Goal: Task Accomplishment & Management: Manage account settings

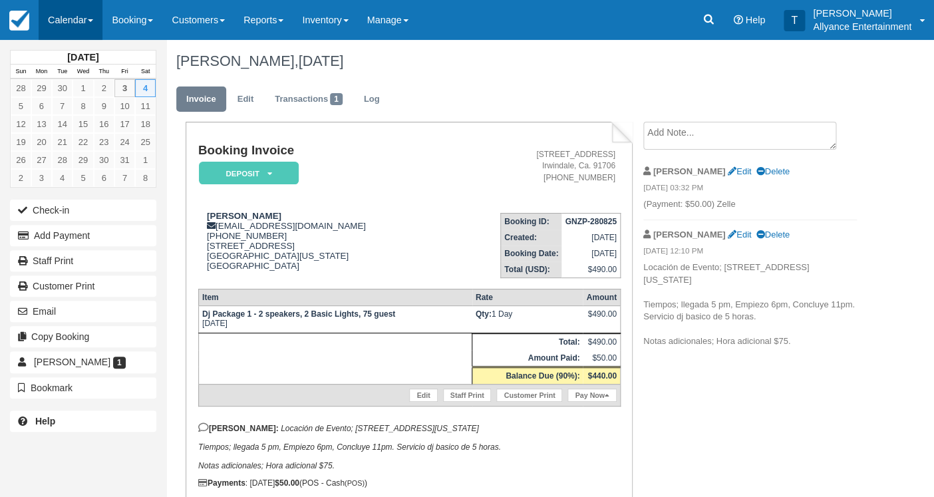
click at [65, 27] on link "Calendar" at bounding box center [71, 20] width 64 height 40
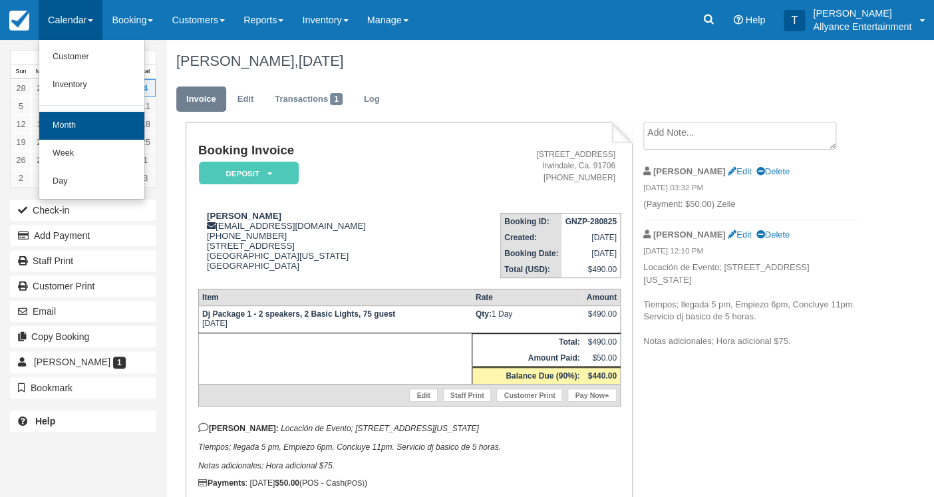
click at [70, 124] on link "Month" at bounding box center [91, 126] width 105 height 28
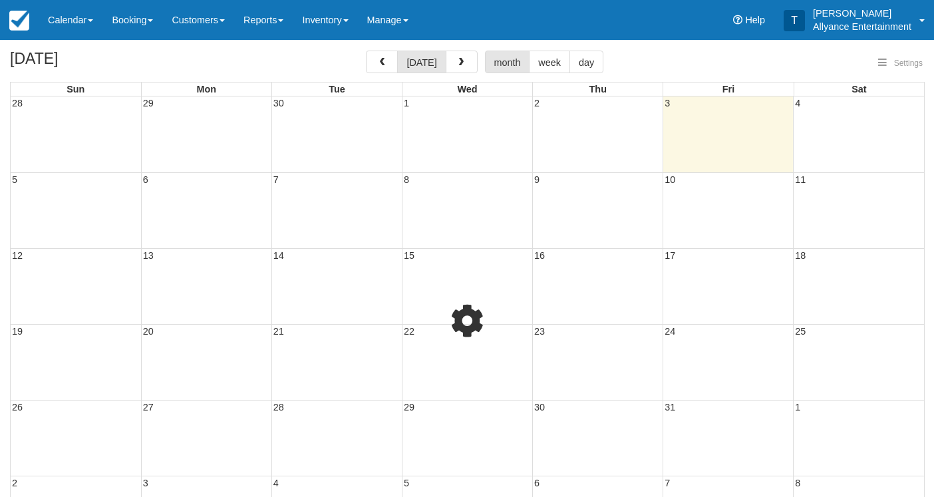
select select
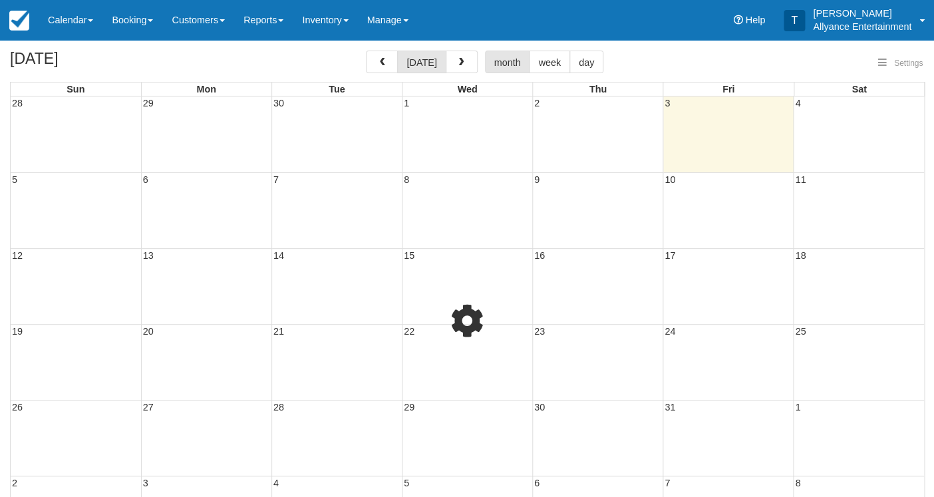
select select
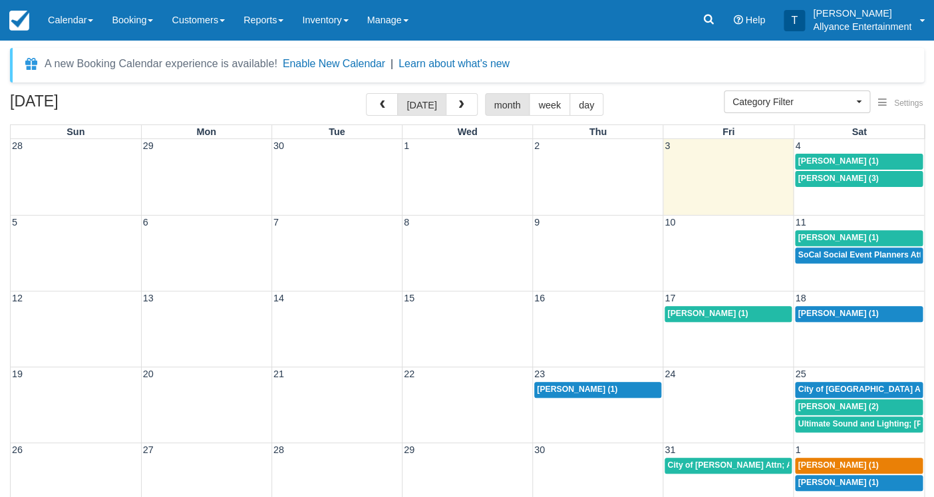
click at [820, 267] on div "5 6 7 8 9 10 11 [PERSON_NAME] (1) SoCal Social Event Planners Attn; [PERSON_NAM…" at bounding box center [467, 253] width 913 height 76
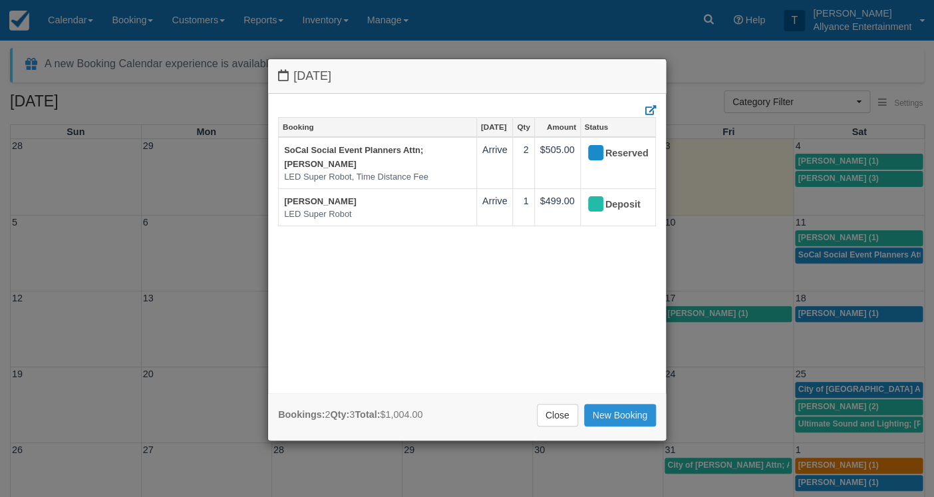
click at [605, 416] on link "New Booking" at bounding box center [620, 415] width 73 height 23
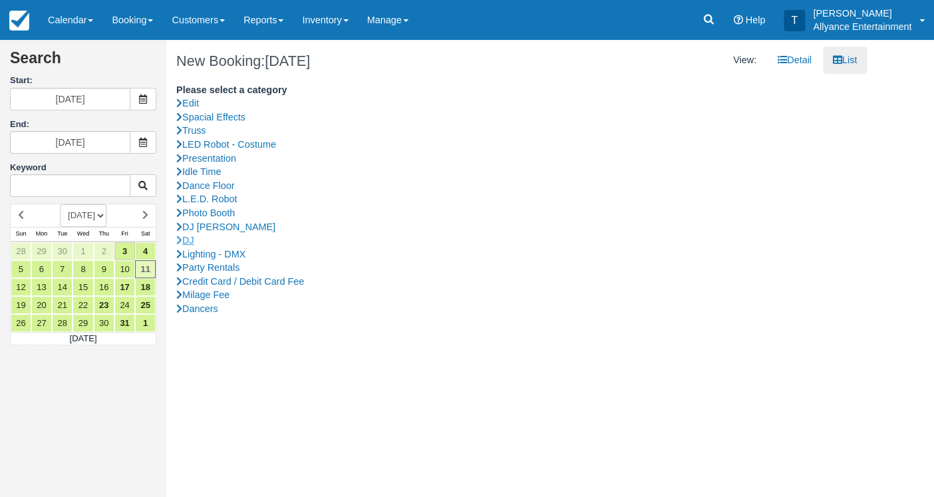
click at [191, 235] on link "DJ" at bounding box center [516, 240] width 681 height 14
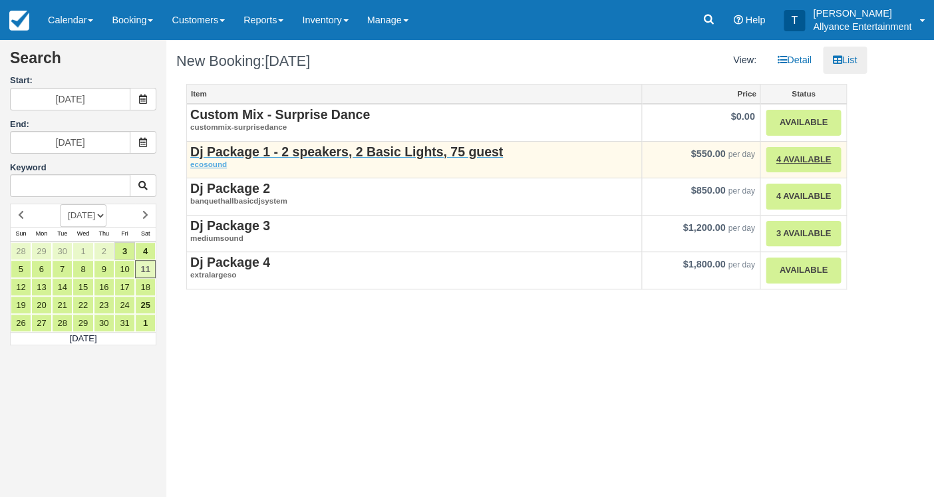
click at [245, 150] on strong "Dj Package 1 - 2 speakers, 2 Basic Lights, 75 guest" at bounding box center [346, 151] width 313 height 15
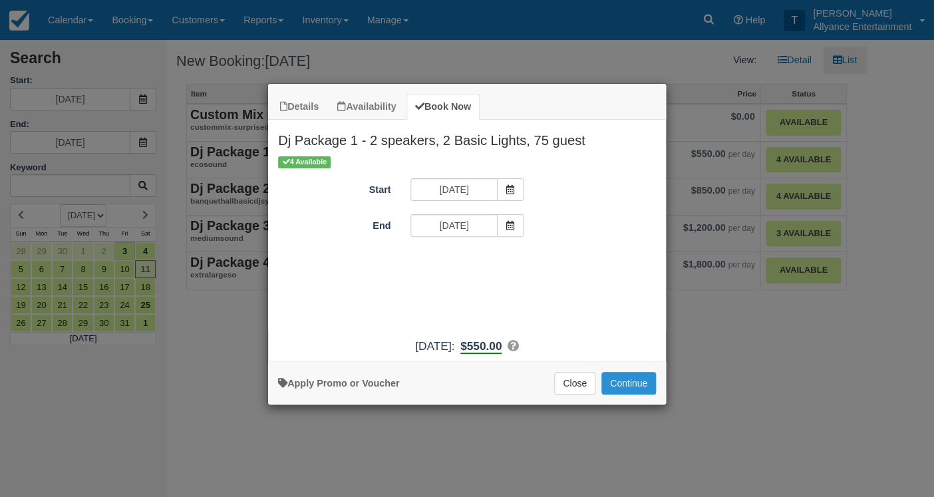
click at [621, 394] on button "Continue" at bounding box center [628, 383] width 55 height 23
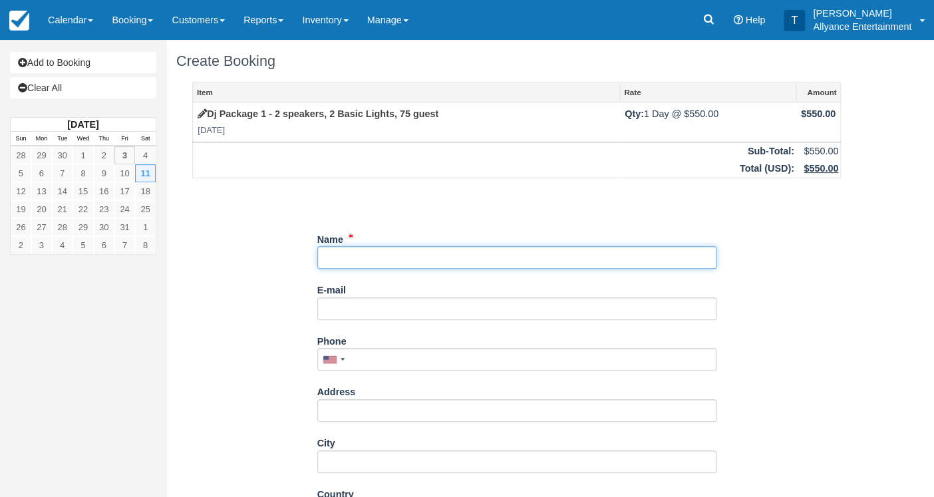
click at [372, 257] on input "Name" at bounding box center [516, 257] width 399 height 23
type input "[PERSON_NAME]"
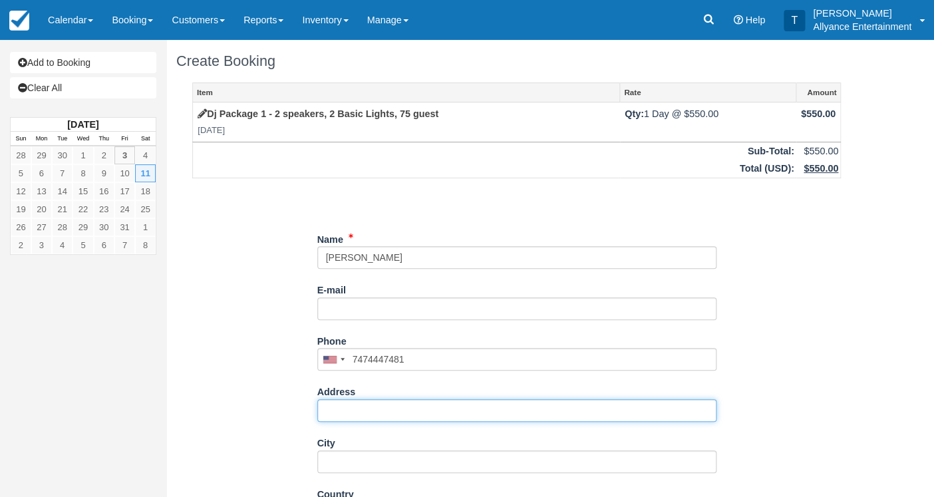
type input "(747) 444-7481"
click at [349, 407] on input "Address" at bounding box center [516, 410] width 399 height 23
type input "8415 Hickory St."
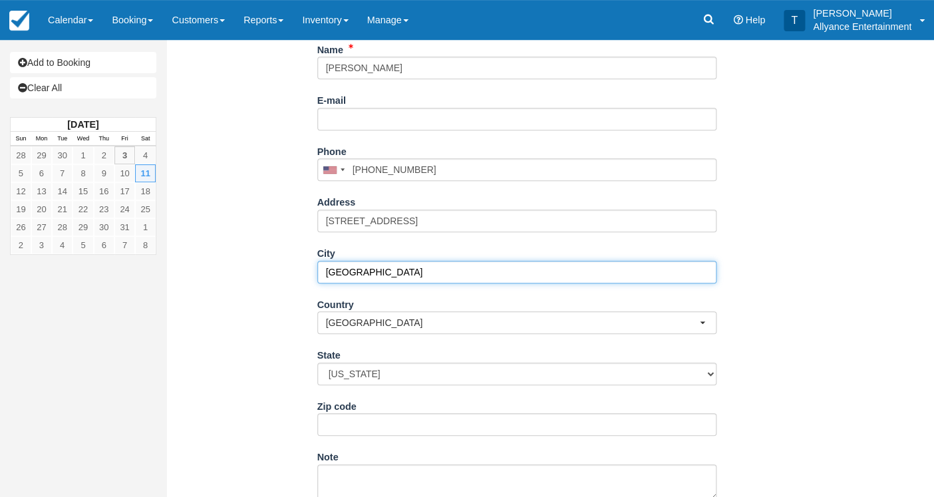
scroll to position [202, 0]
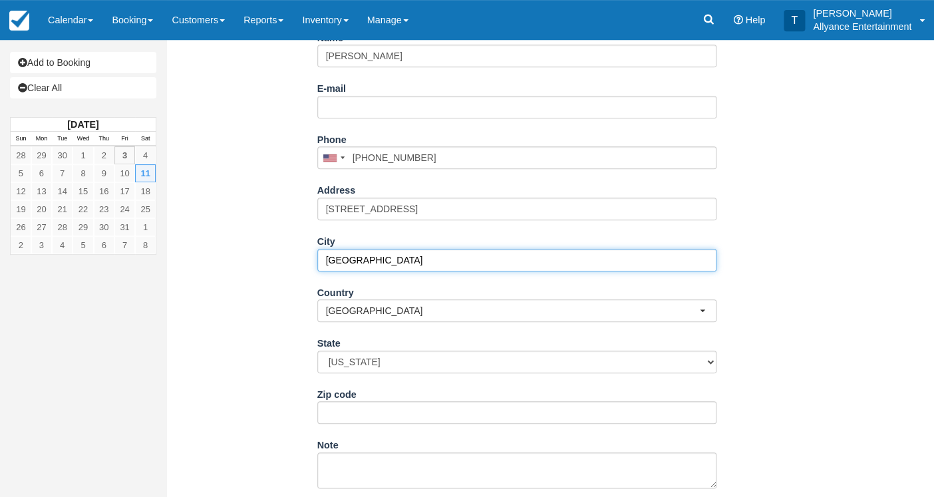
type input "South Gate"
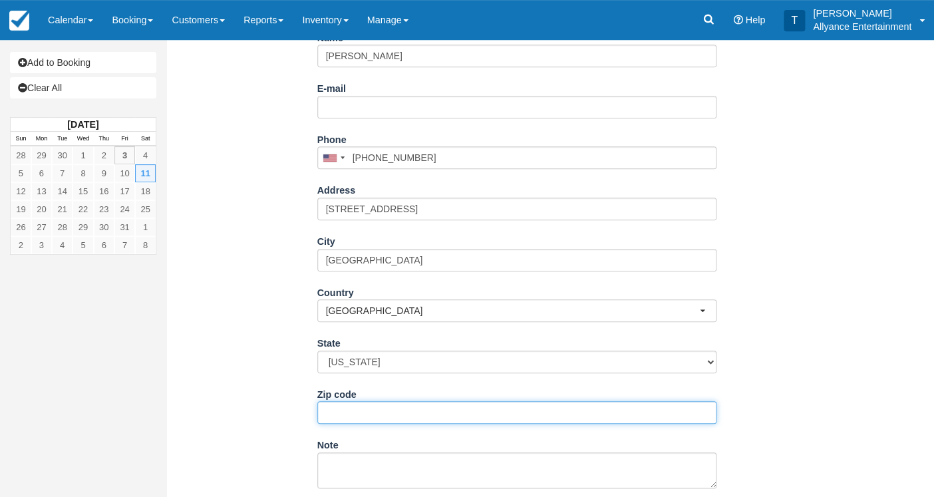
click at [341, 406] on input "Zip code" at bounding box center [516, 412] width 399 height 23
type input "0"
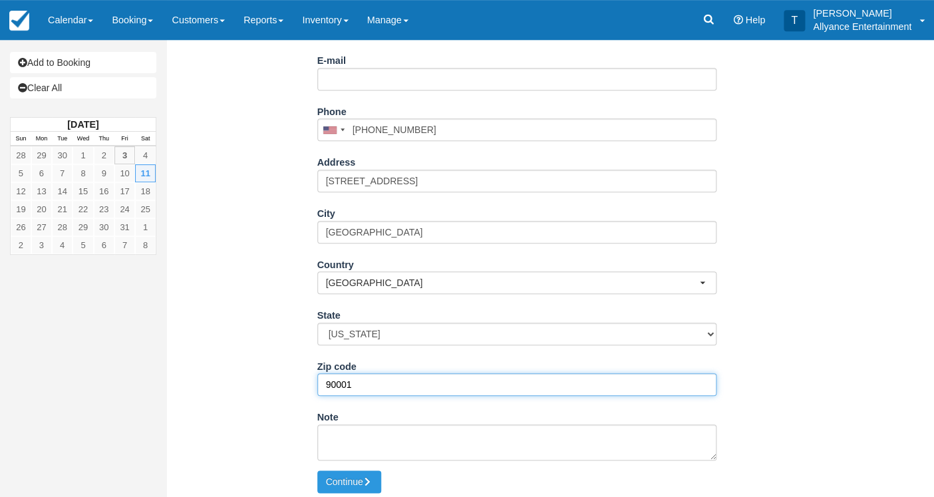
scroll to position [229, 0]
type input "90001"
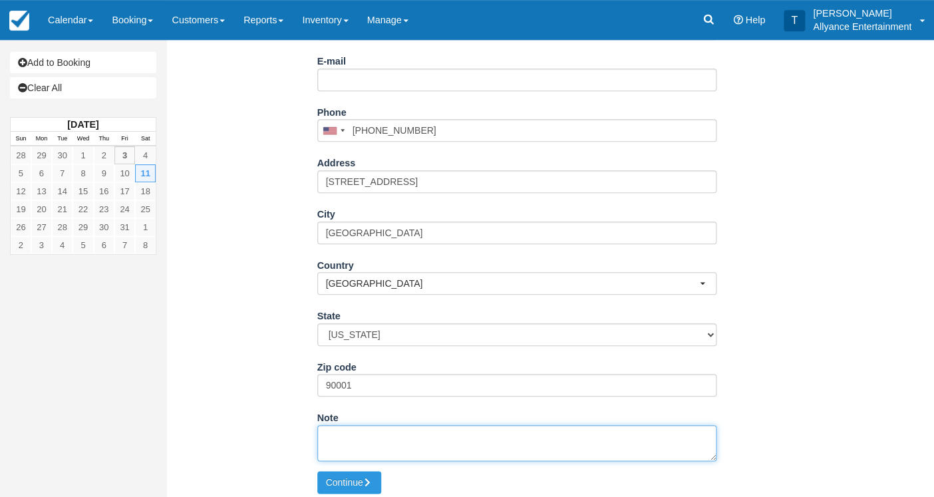
click at [349, 436] on textarea "Note" at bounding box center [516, 443] width 399 height 36
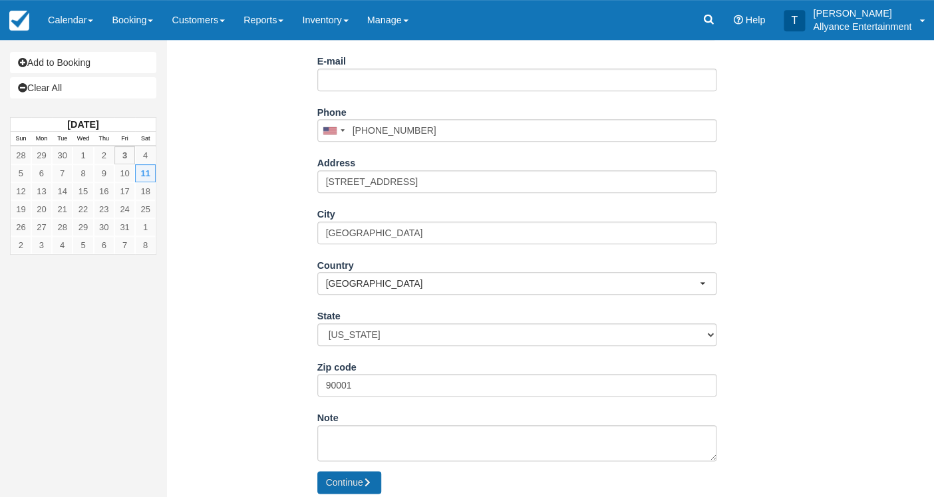
click at [337, 473] on button "Continue" at bounding box center [349, 482] width 64 height 23
type input "+17474447481"
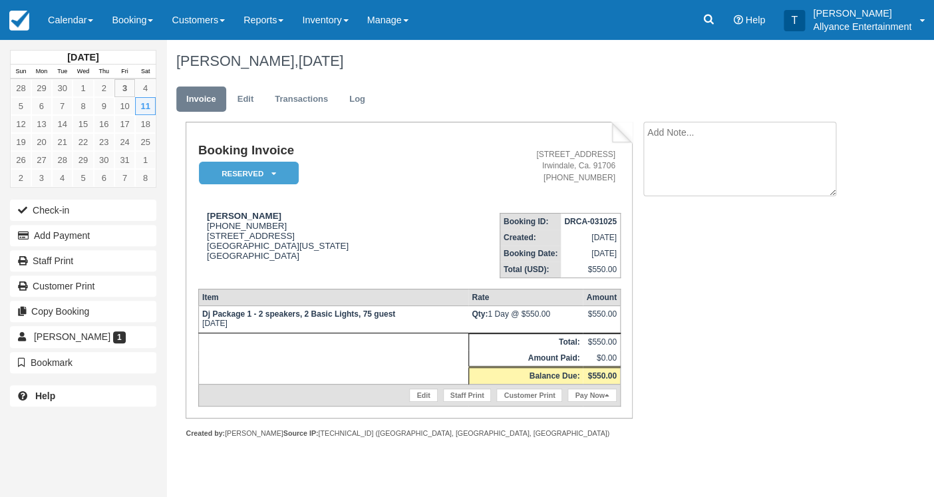
click at [702, 128] on textarea at bounding box center [739, 159] width 193 height 75
click at [708, 138] on textarea at bounding box center [739, 159] width 193 height 75
paste textarea "Event Location; Times; Show Up pm, Start pm."
click at [722, 132] on textarea "Event Location; Times; Show Up pm, Start pm." at bounding box center [739, 159] width 193 height 75
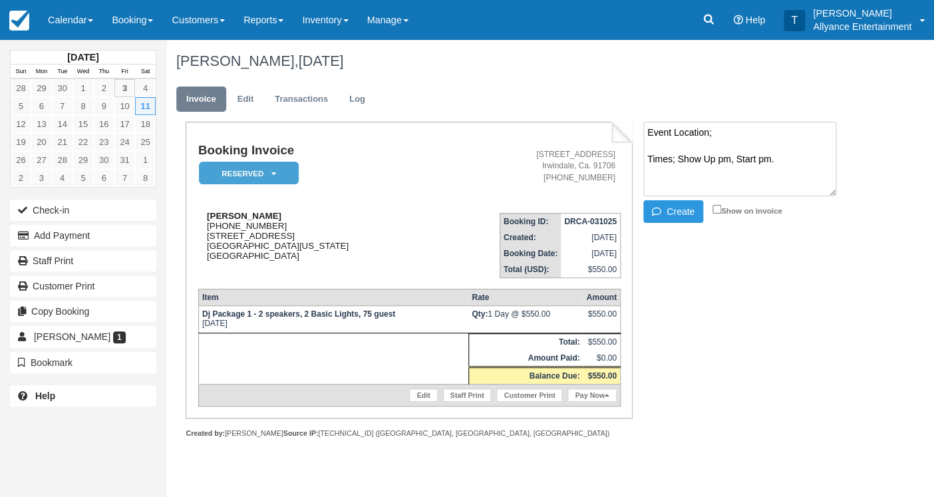
drag, startPoint x: 206, startPoint y: 236, endPoint x: 329, endPoint y: 245, distance: 123.4
click at [329, 245] on div "[PERSON_NAME] [PHONE_NUMBER] [STREET_ADDRESS][US_STATE]" at bounding box center [315, 236] width 234 height 50
copy div "[STREET_ADDRESS][US_STATE]"
click at [732, 133] on textarea "Event Location; Times; Show Up pm, Start pm." at bounding box center [739, 159] width 193 height 75
paste textarea "8415 Hickory St. South Gate, California, 90001"
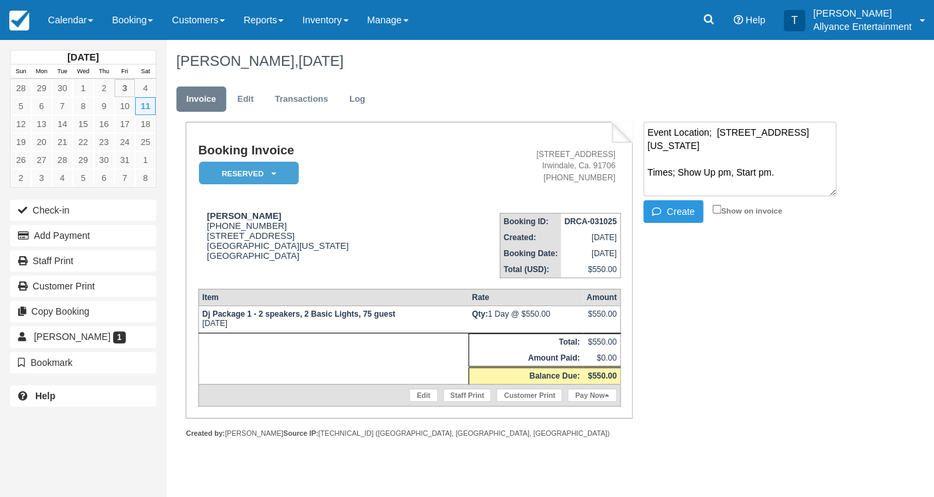
click at [716, 172] on textarea "Event Location; 8415 Hickory St. South Gate, California, 90001 Times; Show Up p…" at bounding box center [739, 159] width 193 height 75
click at [708, 180] on textarea "Event Location; 8415 Hickory St. South Gate, California, 90001 Times; Show Up 6…" at bounding box center [739, 159] width 193 height 75
type textarea "Event Location; 8415 Hickory St. South Gate, California, 90001 Times; Show Up 6…"
click at [713, 208] on input "Show on invoice" at bounding box center [716, 209] width 9 height 9
checkbox input "true"
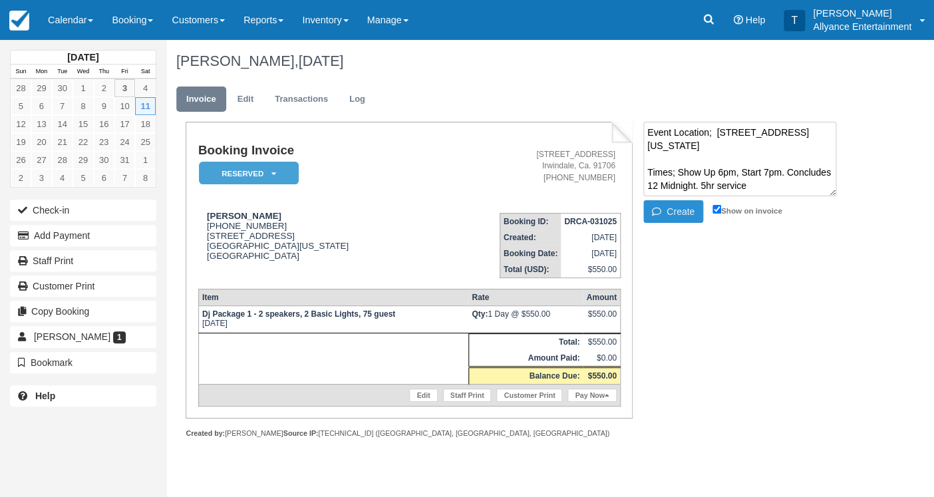
click at [687, 212] on button "Create" at bounding box center [673, 211] width 60 height 23
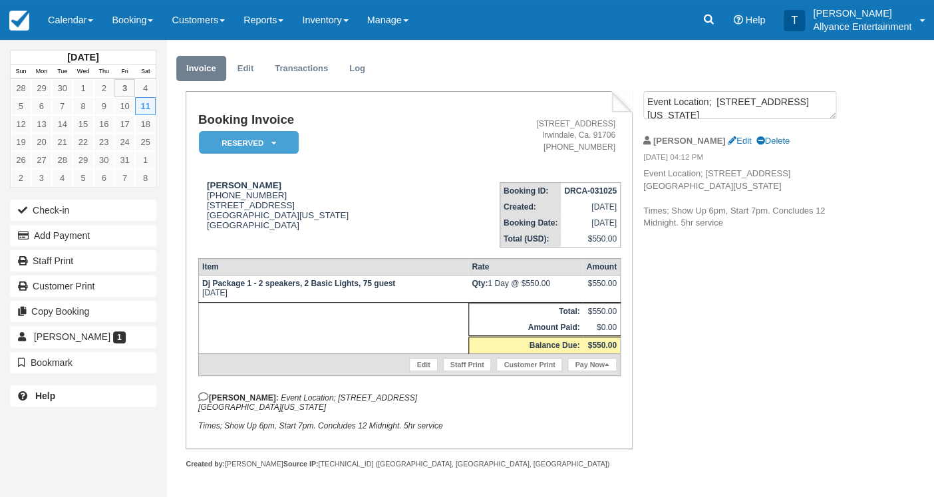
scroll to position [29, 0]
click at [253, 72] on link "Edit" at bounding box center [246, 70] width 36 height 26
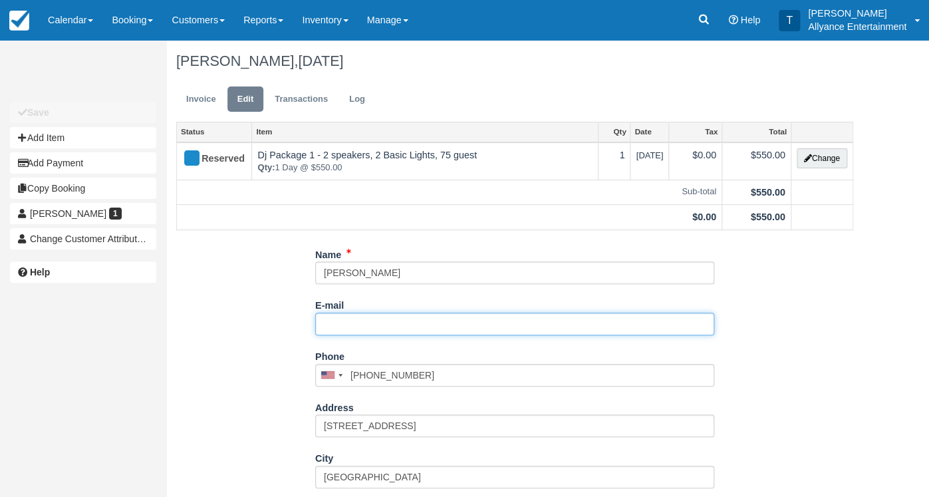
click at [334, 321] on input "E-mail" at bounding box center [514, 324] width 399 height 23
paste input "Garciahugo121@gmail.com"
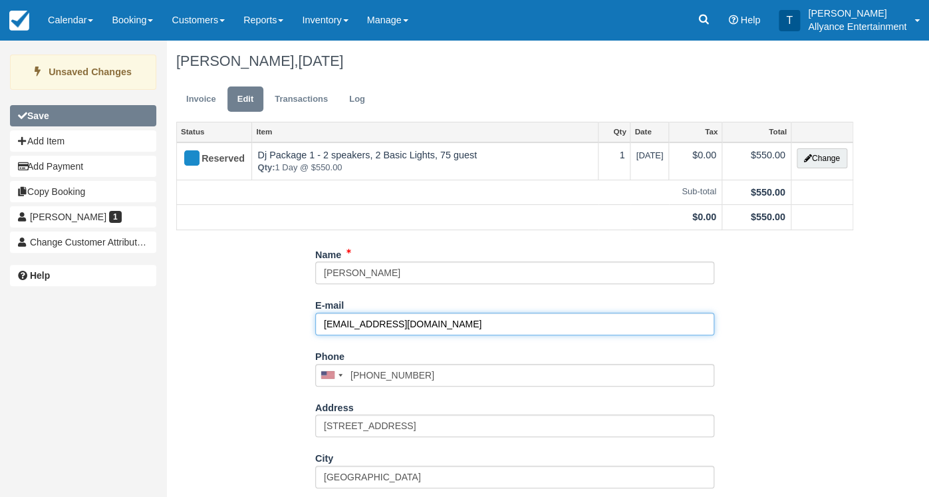
type input "Garciahugo121@gmail.com"
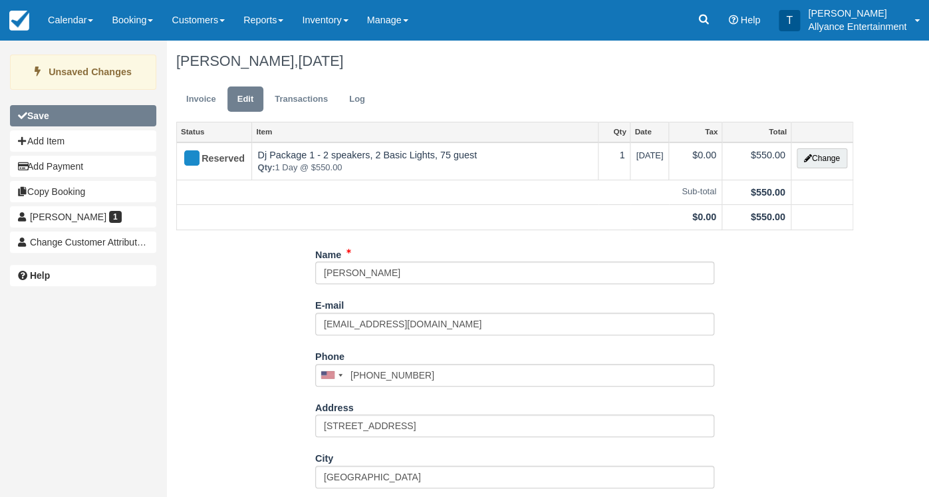
click at [93, 113] on button "Save" at bounding box center [83, 115] width 146 height 21
type input "+17474447481"
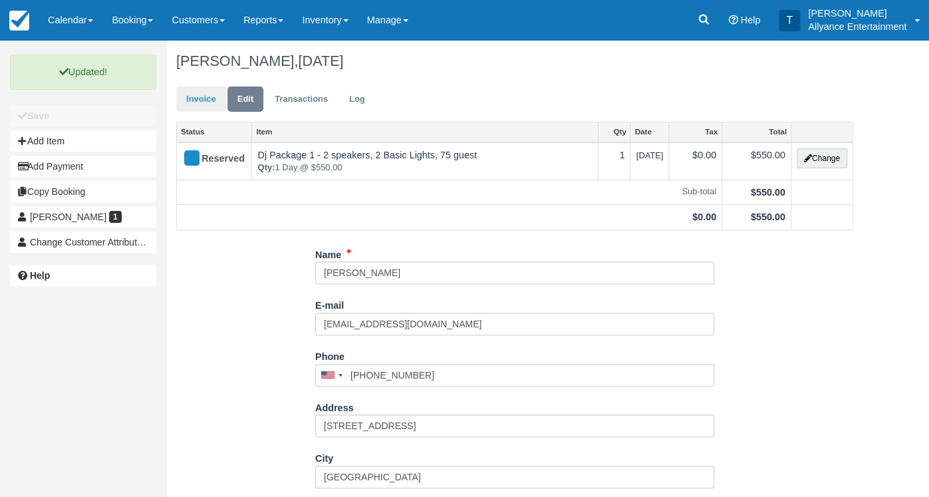
click at [194, 98] on link "Invoice" at bounding box center [201, 99] width 50 height 26
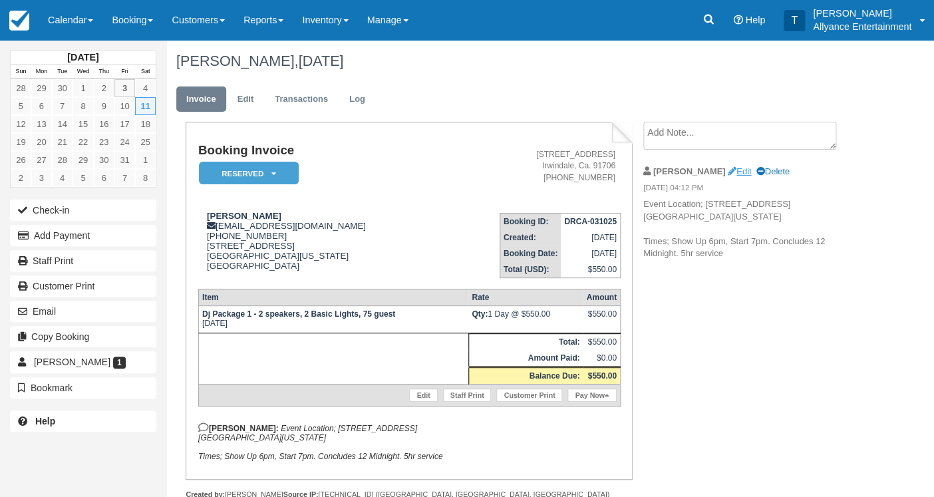
click at [728, 172] on link "Edit" at bounding box center [739, 171] width 23 height 10
type textarea "Event Location; [STREET_ADDRESS][US_STATE] Times; Show Up 6pm, Start 7pm. Concl…"
checkbox input "true"
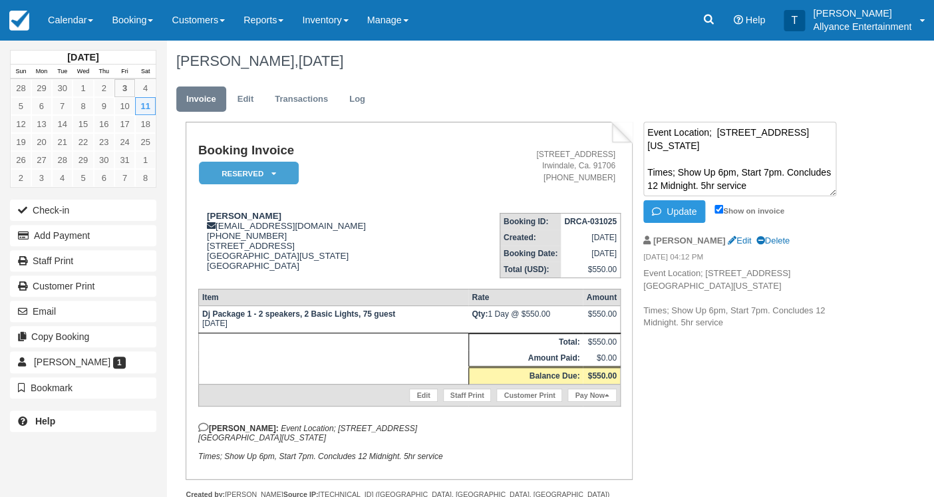
scroll to position [18, 0]
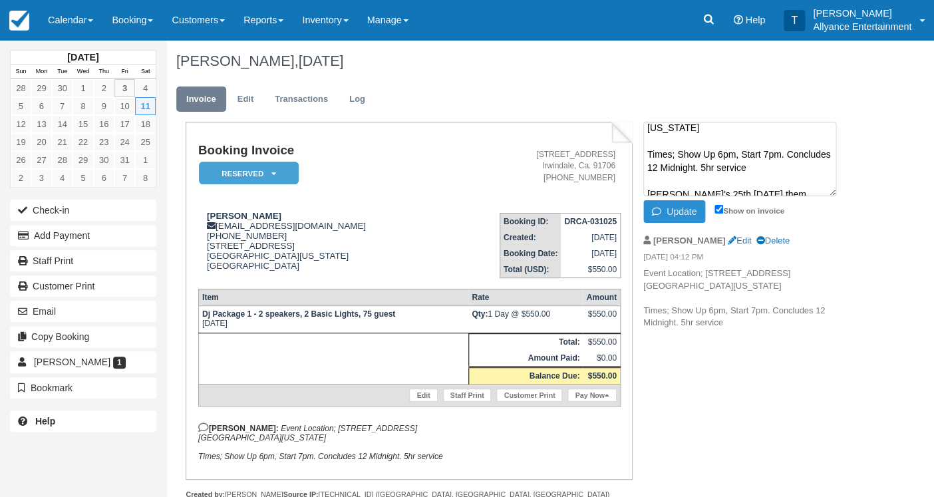
type textarea "Event Location; [STREET_ADDRESS][US_STATE] Times; Show Up 6pm, Start 7pm. Concl…"
click at [680, 208] on button "Update" at bounding box center [674, 211] width 62 height 23
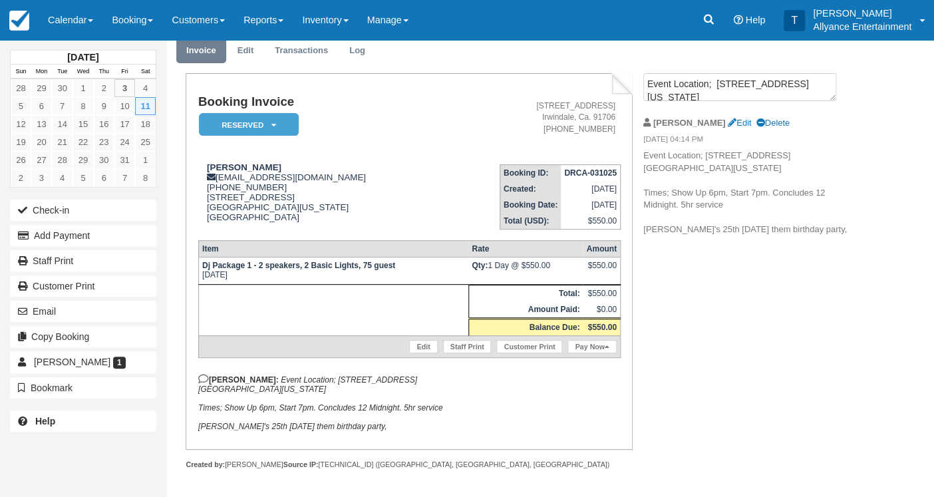
scroll to position [48, 0]
click at [104, 303] on button "Email" at bounding box center [83, 311] width 146 height 21
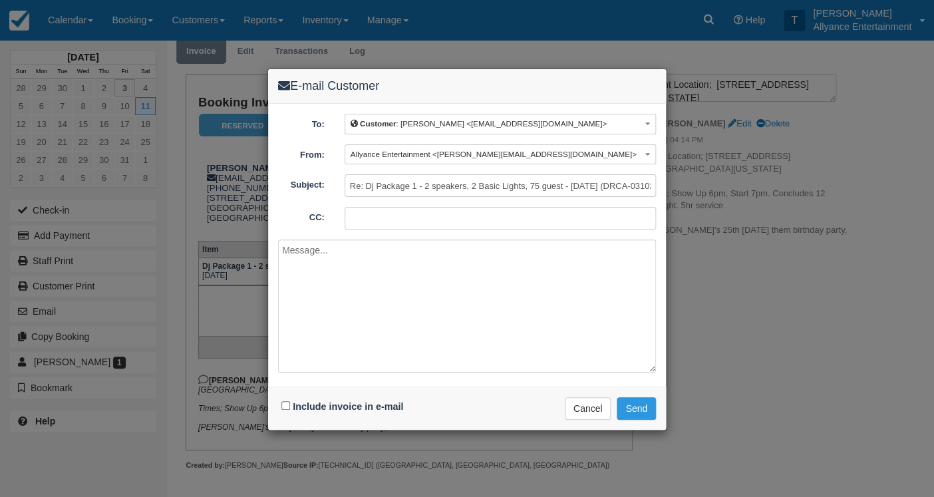
click at [381, 291] on textarea at bounding box center [467, 305] width 378 height 133
click at [376, 263] on textarea at bounding box center [467, 305] width 378 height 133
paste textarea "Hi , Here is your booking invoice. To make your deposit, click on the box label…"
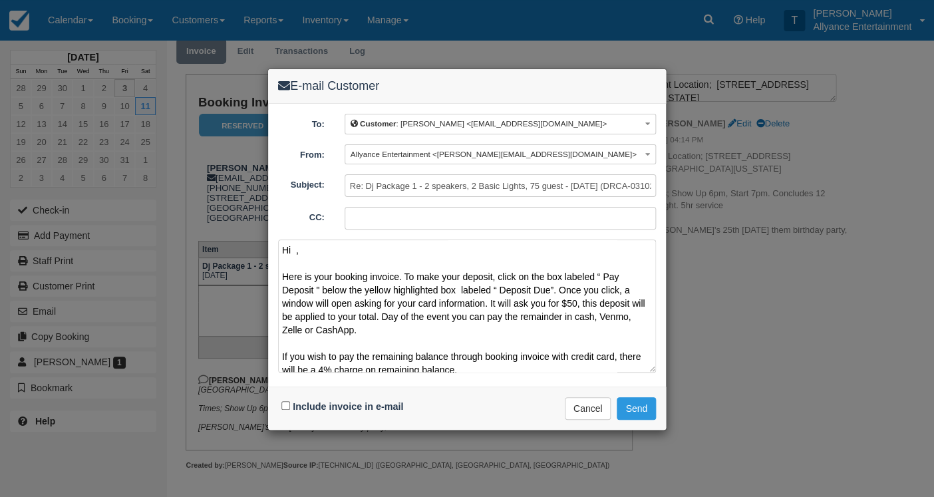
scroll to position [0, 0]
click at [295, 249] on textarea "Hi , Here is your booking invoice. To make your deposit, click on the box label…" at bounding box center [467, 305] width 378 height 133
type textarea "Hi Hugo, Here is your booking invoice. To make your deposit, click on the box l…"
click at [284, 406] on input "Include invoice in e-mail" at bounding box center [285, 405] width 9 height 9
checkbox input "true"
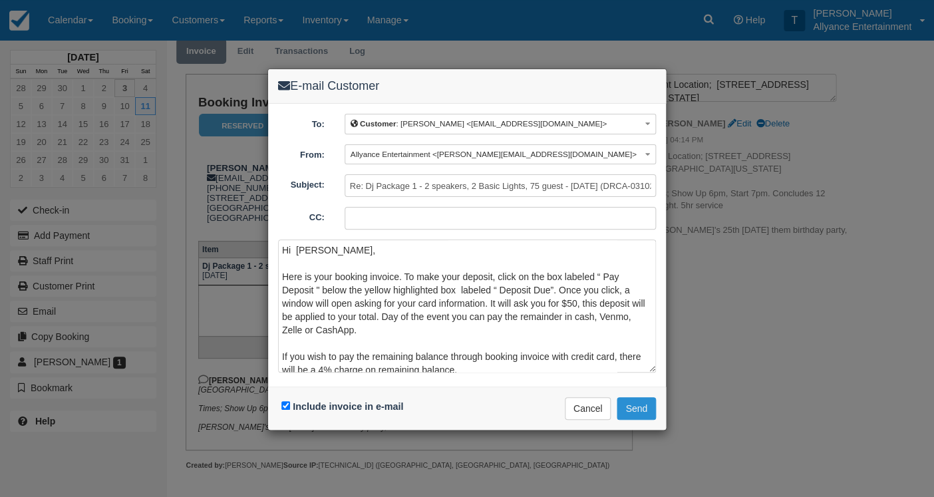
click at [635, 404] on button "Send" at bounding box center [636, 408] width 39 height 23
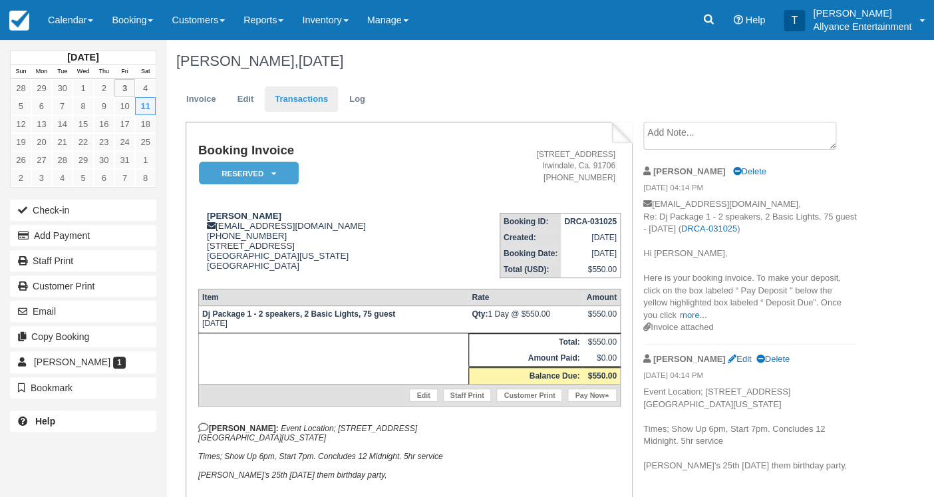
click at [298, 102] on link "Transactions" at bounding box center [301, 99] width 73 height 26
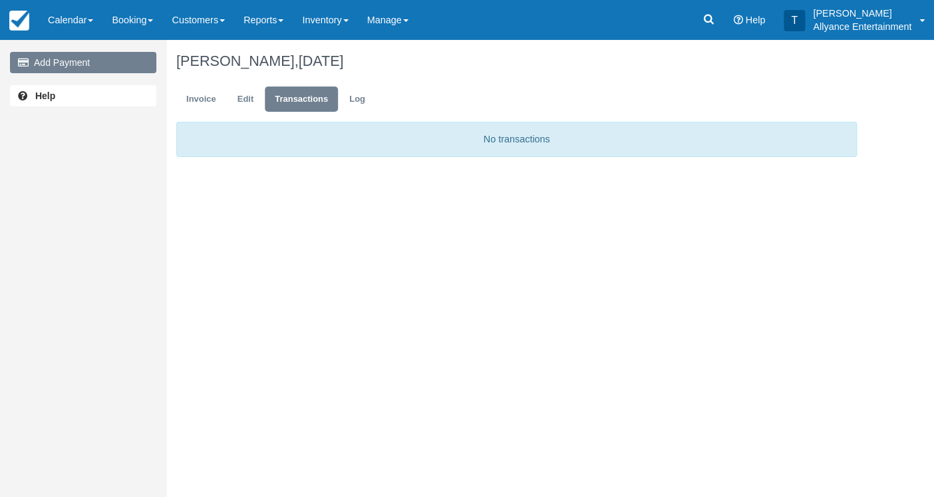
click at [140, 60] on link "Add Payment" at bounding box center [83, 62] width 146 height 21
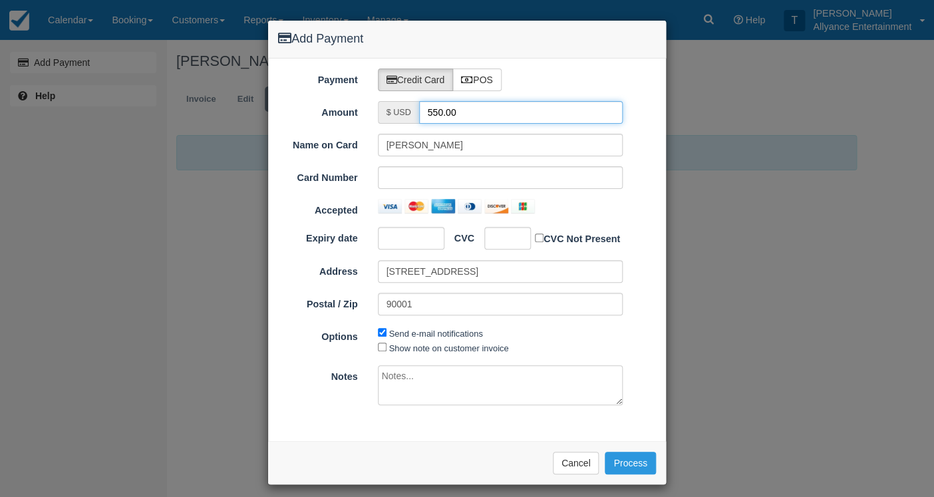
click at [442, 110] on input "550.00" at bounding box center [521, 112] width 204 height 23
type input "50.00"
click at [479, 76] on label "POS" at bounding box center [476, 80] width 49 height 23
radio input "true"
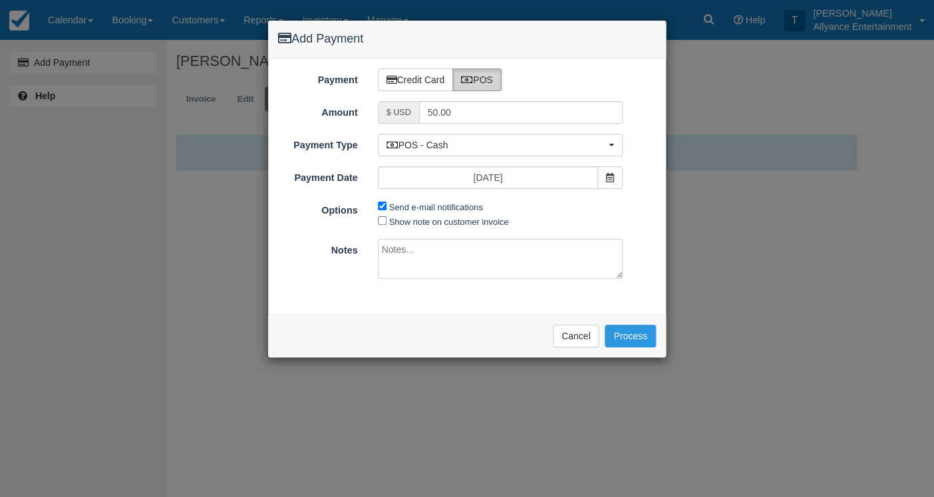
click at [411, 243] on textarea at bounding box center [500, 259] width 245 height 40
type textarea "Zelle"
click at [629, 325] on button "Process" at bounding box center [630, 336] width 51 height 23
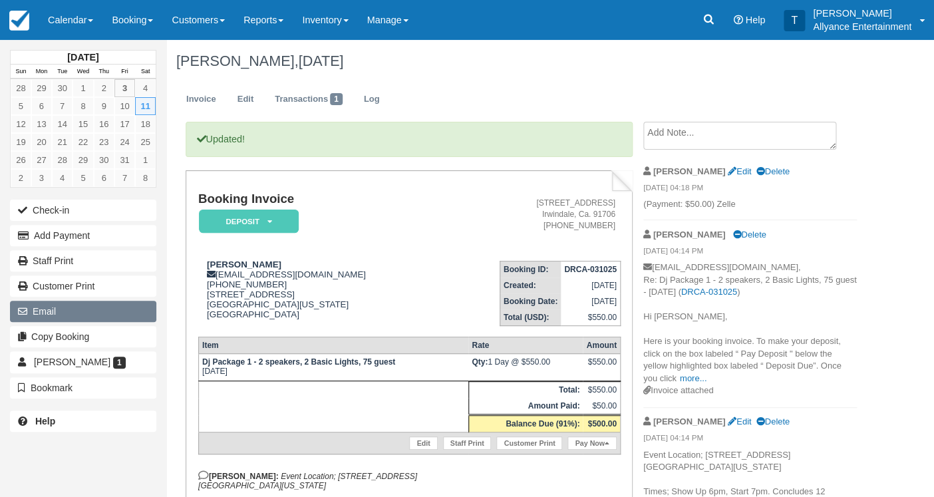
click at [96, 304] on button "Email" at bounding box center [83, 311] width 146 height 21
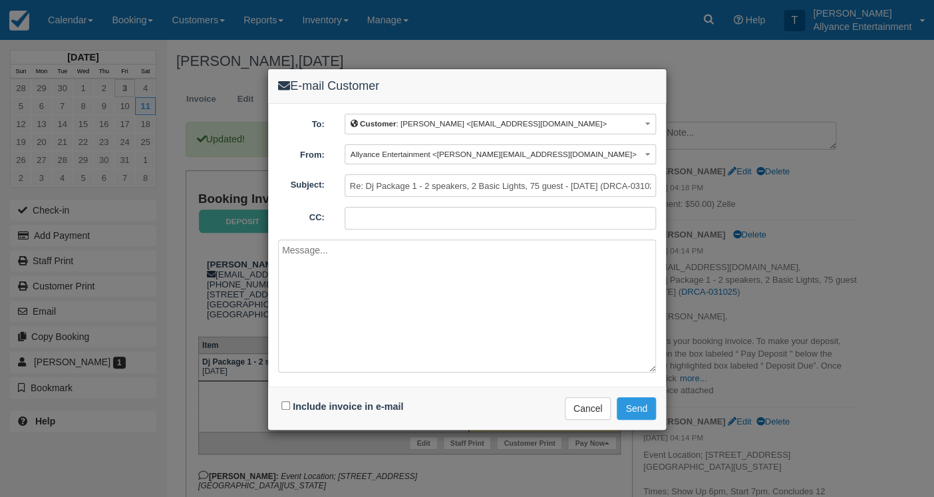
click at [349, 286] on textarea at bounding box center [467, 305] width 378 height 133
click at [349, 299] on textarea "Hugo, Here is invoice with deposit applied. Thank you! Tony B." at bounding box center [467, 305] width 378 height 133
type textarea "Hugo, Here is invoice with deposit applied. See you then. Thank you! Tony B."
click at [284, 404] on input "Include invoice in e-mail" at bounding box center [285, 405] width 9 height 9
checkbox input "true"
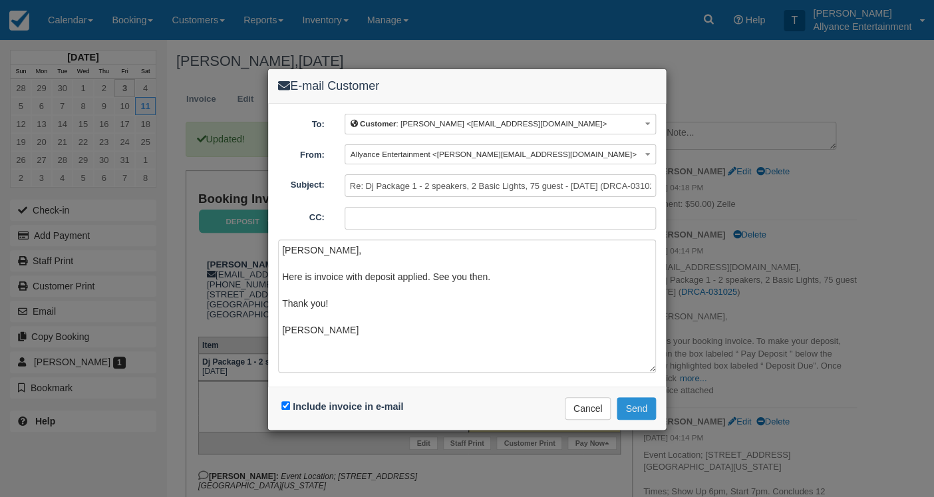
click at [639, 402] on button "Send" at bounding box center [636, 408] width 39 height 23
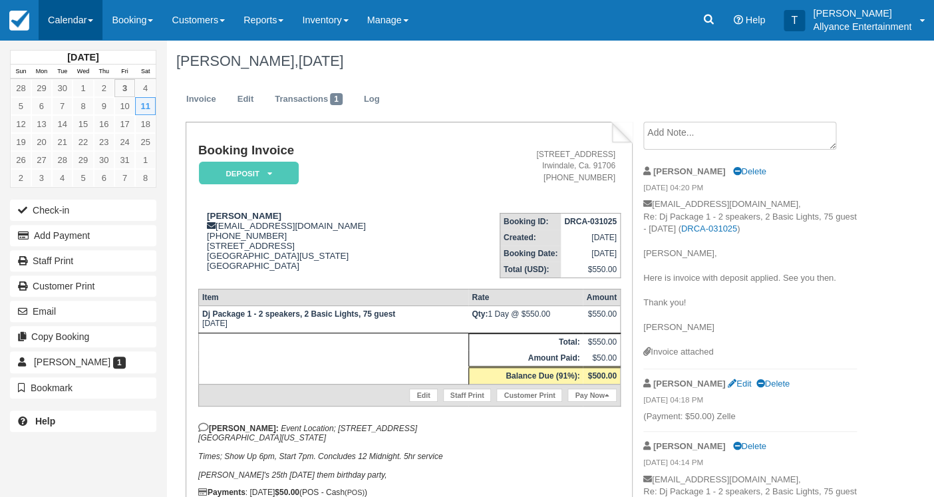
click at [53, 15] on link "Calendar" at bounding box center [71, 20] width 64 height 40
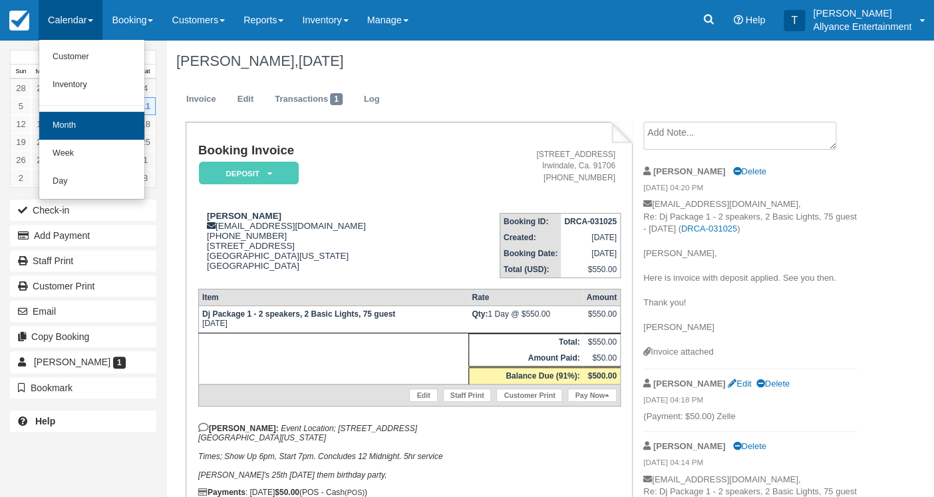
click at [59, 121] on link "Month" at bounding box center [91, 126] width 105 height 28
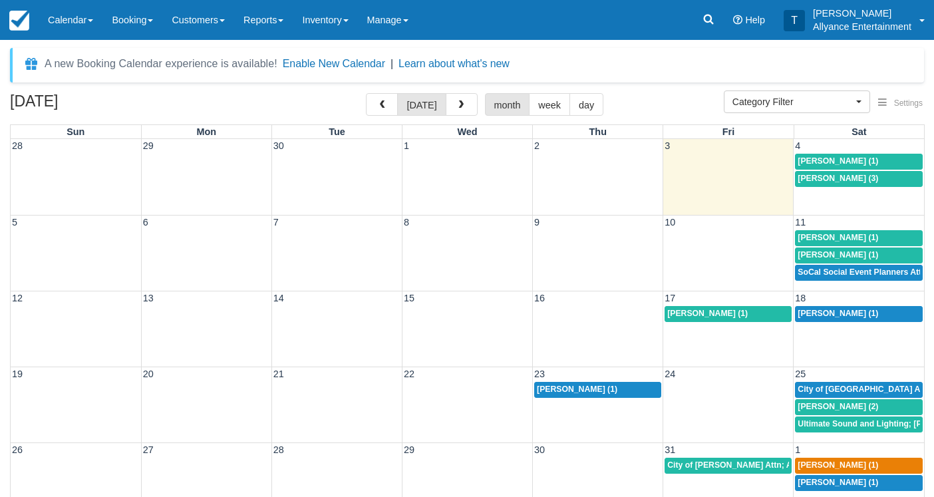
select select
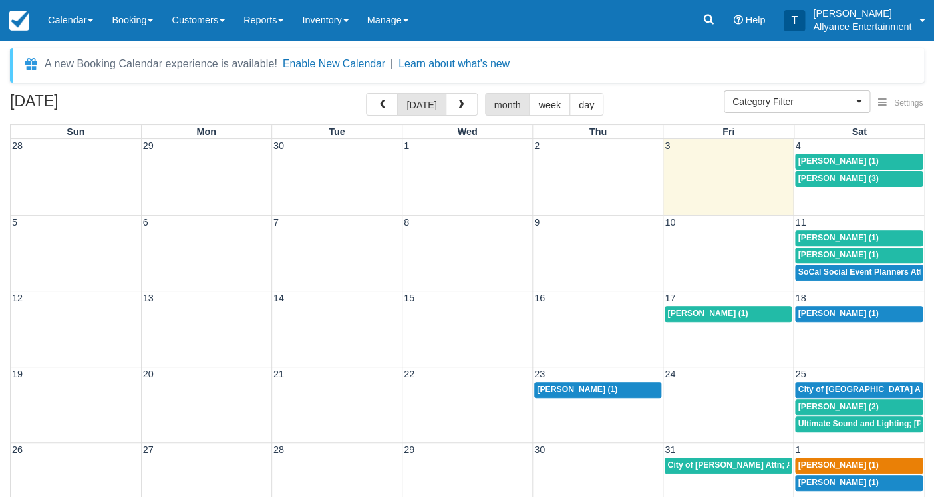
click at [822, 396] on td "City of Sanfa Fe Springs Attn; Anthony Slomski (2)" at bounding box center [859, 389] width 130 height 17
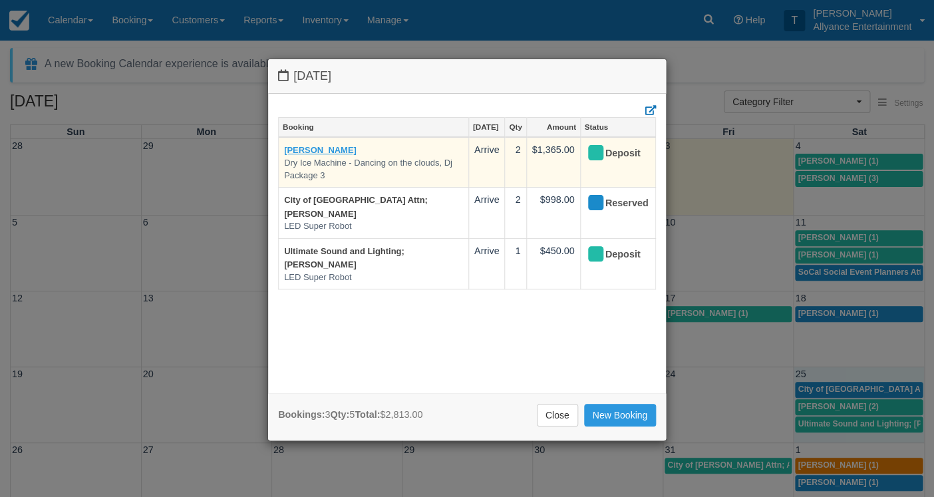
click at [300, 147] on link "[PERSON_NAME]" at bounding box center [320, 150] width 73 height 10
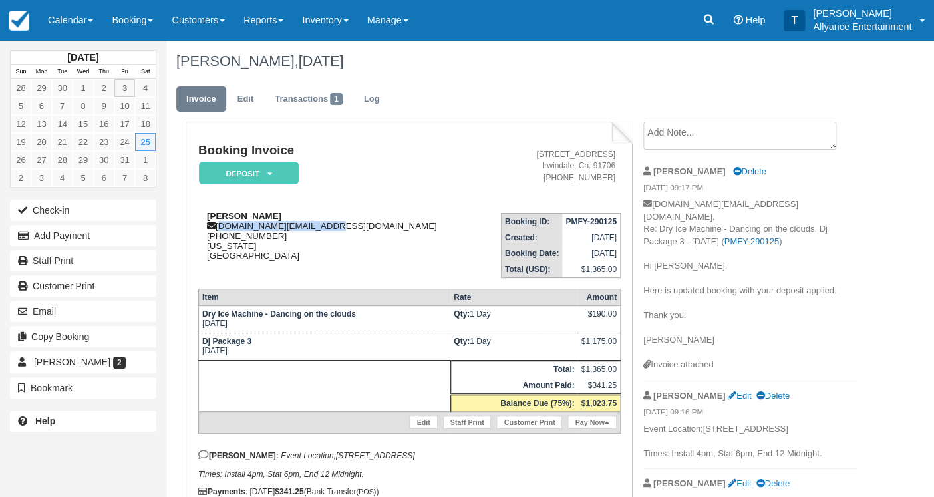
drag, startPoint x: 218, startPoint y: 228, endPoint x: 318, endPoint y: 228, distance: 100.5
click at [318, 228] on div "[PERSON_NAME] [DOMAIN_NAME][EMAIL_ADDRESS][DOMAIN_NAME] [PHONE_NUMBER] [US_STAT…" at bounding box center [338, 236] width 281 height 50
copy div "[DOMAIN_NAME][EMAIL_ADDRESS][DOMAIN_NAME]"
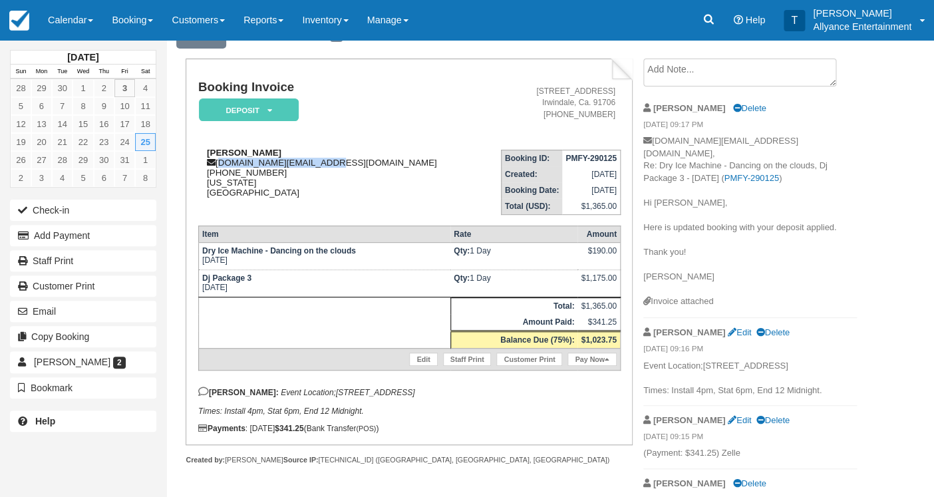
scroll to position [64, 0]
drag, startPoint x: 213, startPoint y: 172, endPoint x: 275, endPoint y: 175, distance: 61.9
click at [275, 175] on div "[PERSON_NAME] [DOMAIN_NAME][EMAIL_ADDRESS][DOMAIN_NAME] [PHONE_NUMBER] [US_STAT…" at bounding box center [338, 172] width 281 height 50
copy div "[PHONE_NUMBER]"
